Goal: Transaction & Acquisition: Purchase product/service

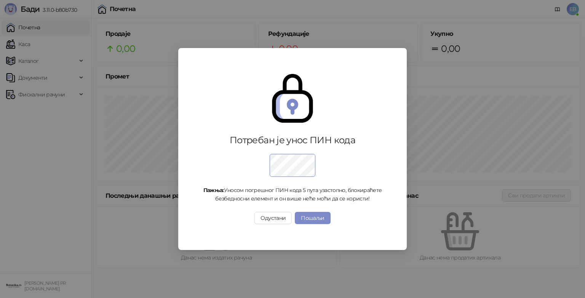
click at [27, 43] on div "Потребан је унос ПИН кода Пажња: Уносом погрешног ПИН кода 5 пута узастопно, бл…" at bounding box center [292, 149] width 585 height 298
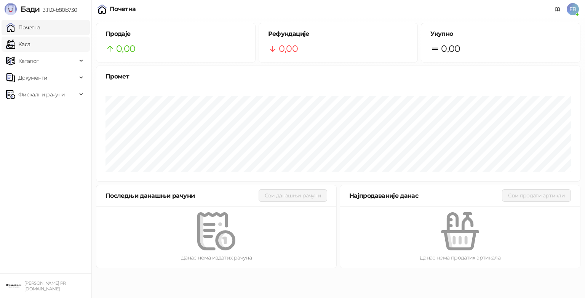
click at [27, 43] on link "Каса" at bounding box center [18, 44] width 24 height 15
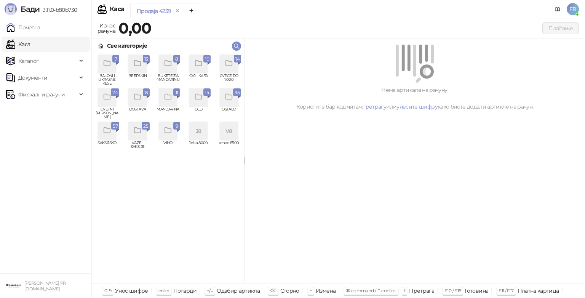
click at [107, 102] on div "grid" at bounding box center [107, 97] width 18 height 18
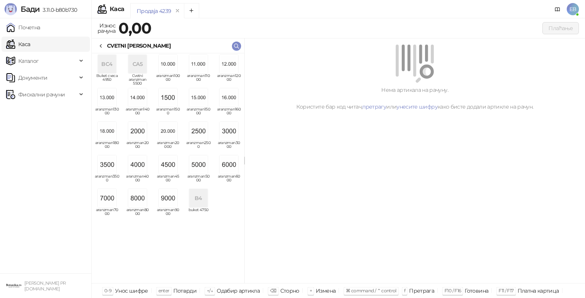
click at [231, 168] on img "grid" at bounding box center [229, 164] width 18 height 18
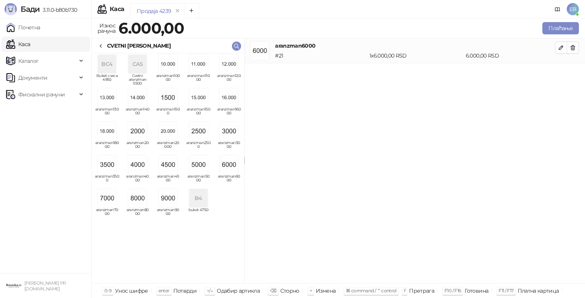
click at [101, 46] on icon at bounding box center [101, 46] width 6 height 6
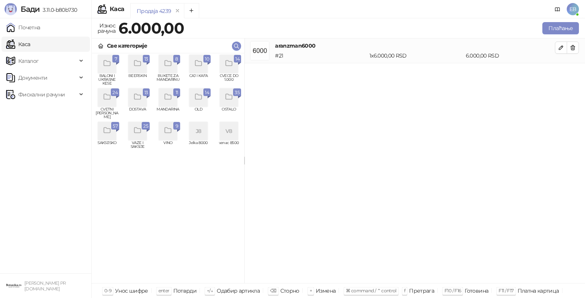
click at [225, 67] on icon "grid" at bounding box center [229, 63] width 9 height 9
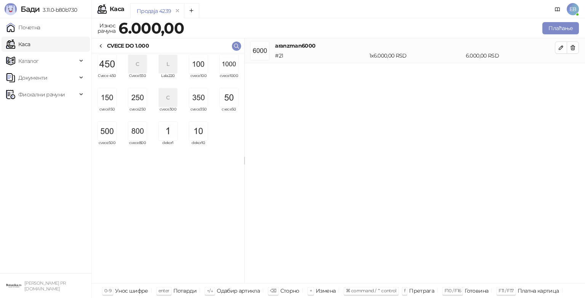
click at [107, 133] on img "grid" at bounding box center [107, 131] width 18 height 18
click at [569, 29] on button "Плаћање" at bounding box center [560, 28] width 37 height 12
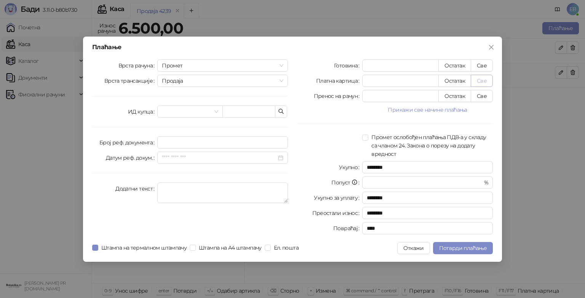
click at [485, 80] on button "Све" at bounding box center [482, 81] width 22 height 12
type input "****"
click at [195, 109] on input "search" at bounding box center [186, 111] width 49 height 11
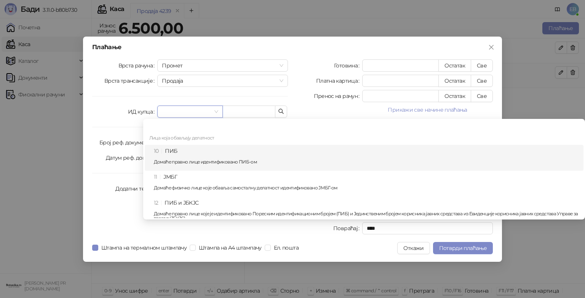
click at [189, 145] on div "10 ПИБ Домаће правно лице идентификовано ПИБ-ом" at bounding box center [364, 158] width 439 height 26
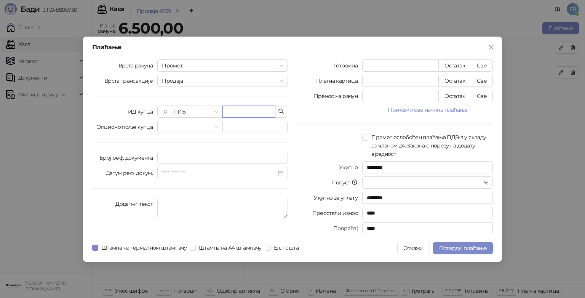
click at [250, 112] on input "text" at bounding box center [248, 111] width 53 height 12
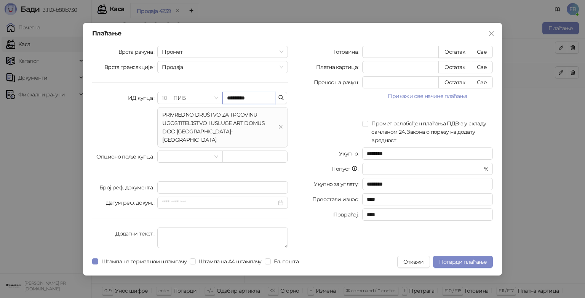
type input "*********"
click at [256, 125] on div "PRIVREDNO DRUŠTVO ZA TRGOVINU UGOSTITELJSTVO I USLUGE ART DOMUS DOO [GEOGRAPHIC…" at bounding box center [218, 127] width 113 height 34
click at [317, 114] on div "Готовина * Остатак Све Платна картица **** Остатак Све Пренос на рачун * Остата…" at bounding box center [394, 148] width 205 height 205
click at [478, 258] on span "Потврди плаћање" at bounding box center [463, 261] width 48 height 7
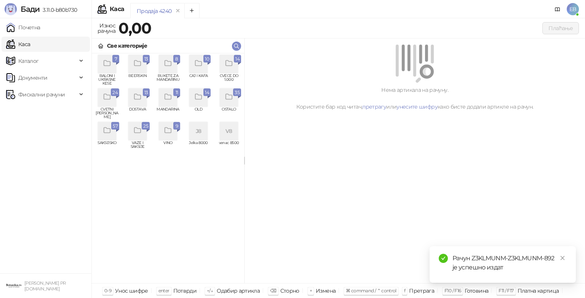
click at [139, 59] on icon "grid" at bounding box center [137, 63] width 9 height 9
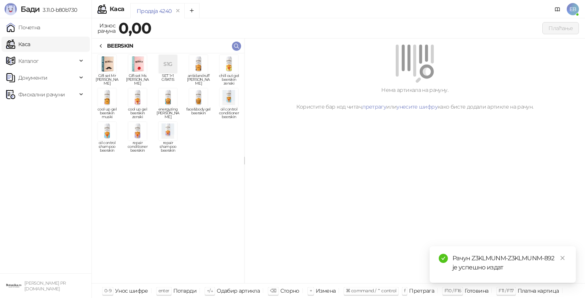
click at [136, 60] on img "grid" at bounding box center [137, 64] width 18 height 18
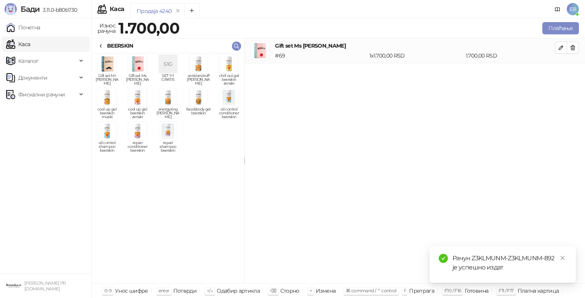
click at [105, 46] on div "BEERSKIN" at bounding box center [115, 46] width 35 height 8
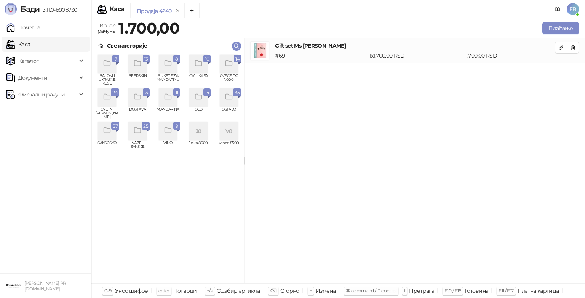
click at [107, 62] on icon "grid" at bounding box center [107, 63] width 9 height 9
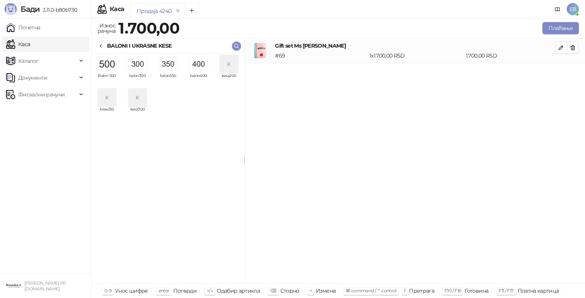
click at [171, 69] on img "grid" at bounding box center [168, 64] width 18 height 18
click at [102, 44] on icon at bounding box center [101, 46] width 6 height 6
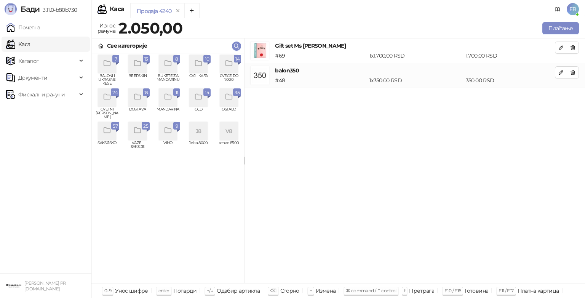
click at [160, 105] on div "grid" at bounding box center [168, 97] width 18 height 18
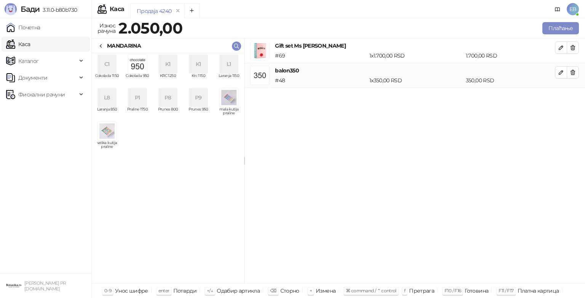
click at [165, 69] on div "K1" at bounding box center [168, 64] width 18 height 18
click at [102, 45] on icon at bounding box center [101, 46] width 6 height 6
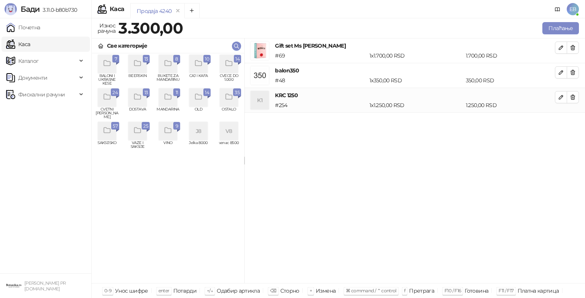
click at [225, 104] on div "grid" at bounding box center [229, 97] width 18 height 18
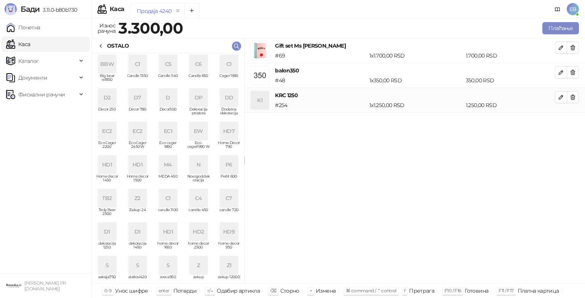
scroll to position [5, 0]
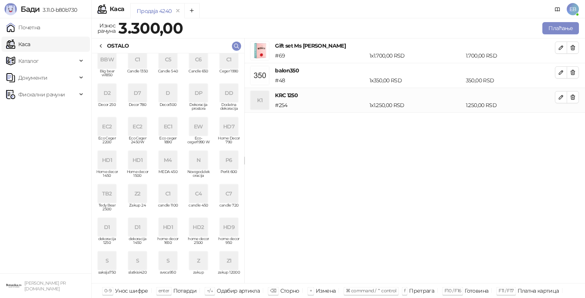
click at [98, 46] on icon at bounding box center [101, 46] width 6 height 6
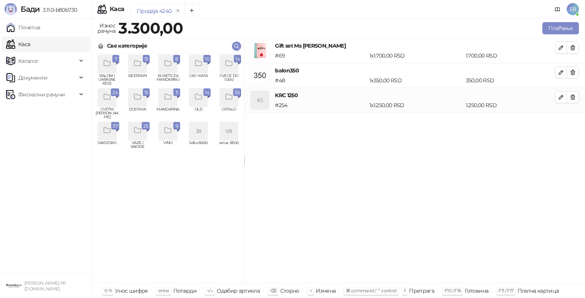
click at [227, 99] on icon "grid" at bounding box center [229, 97] width 9 height 9
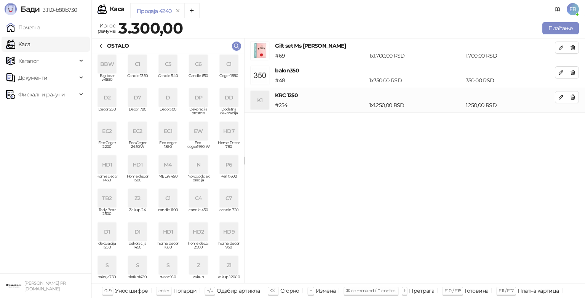
click at [108, 70] on div "BBW" at bounding box center [107, 64] width 18 height 18
click at [102, 46] on icon at bounding box center [101, 46] width 6 height 6
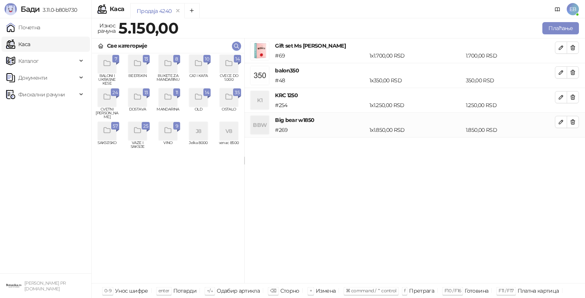
click at [230, 69] on div "grid" at bounding box center [229, 64] width 18 height 18
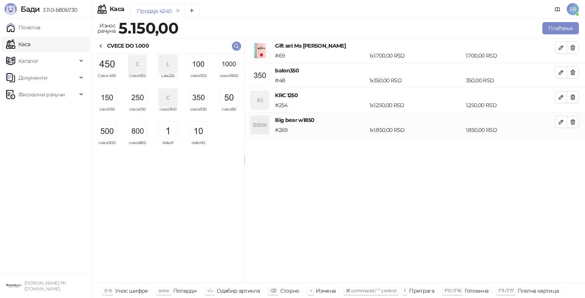
click at [203, 67] on img "grid" at bounding box center [198, 64] width 18 height 18
click at [228, 64] on img "grid" at bounding box center [229, 64] width 18 height 18
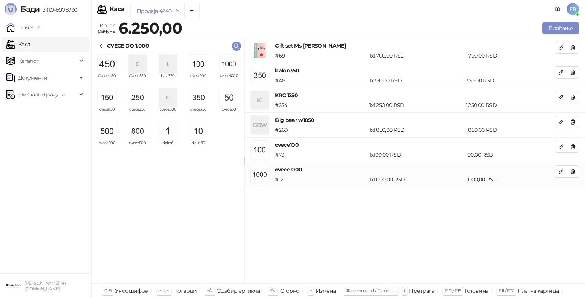
click at [232, 67] on img "grid" at bounding box center [229, 64] width 18 height 18
click at [106, 128] on img "grid" at bounding box center [107, 131] width 18 height 18
click at [106, 97] on img "grid" at bounding box center [107, 97] width 18 height 18
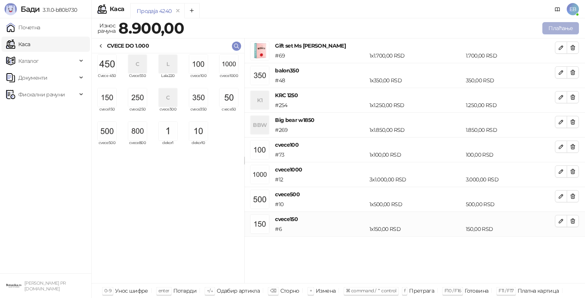
click at [546, 24] on button "Плаћање" at bounding box center [560, 28] width 37 height 12
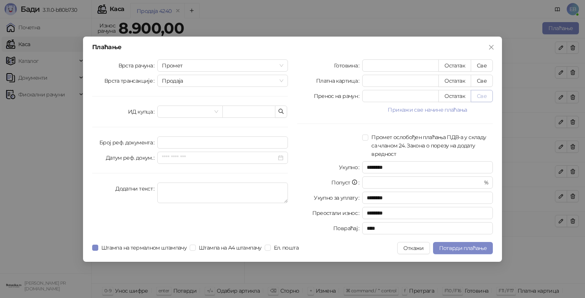
click at [479, 99] on button "Све" at bounding box center [482, 96] width 22 height 12
type input "****"
click at [458, 247] on span "Потврди плаћање" at bounding box center [463, 247] width 48 height 7
